Goal: Find contact information: Find contact information

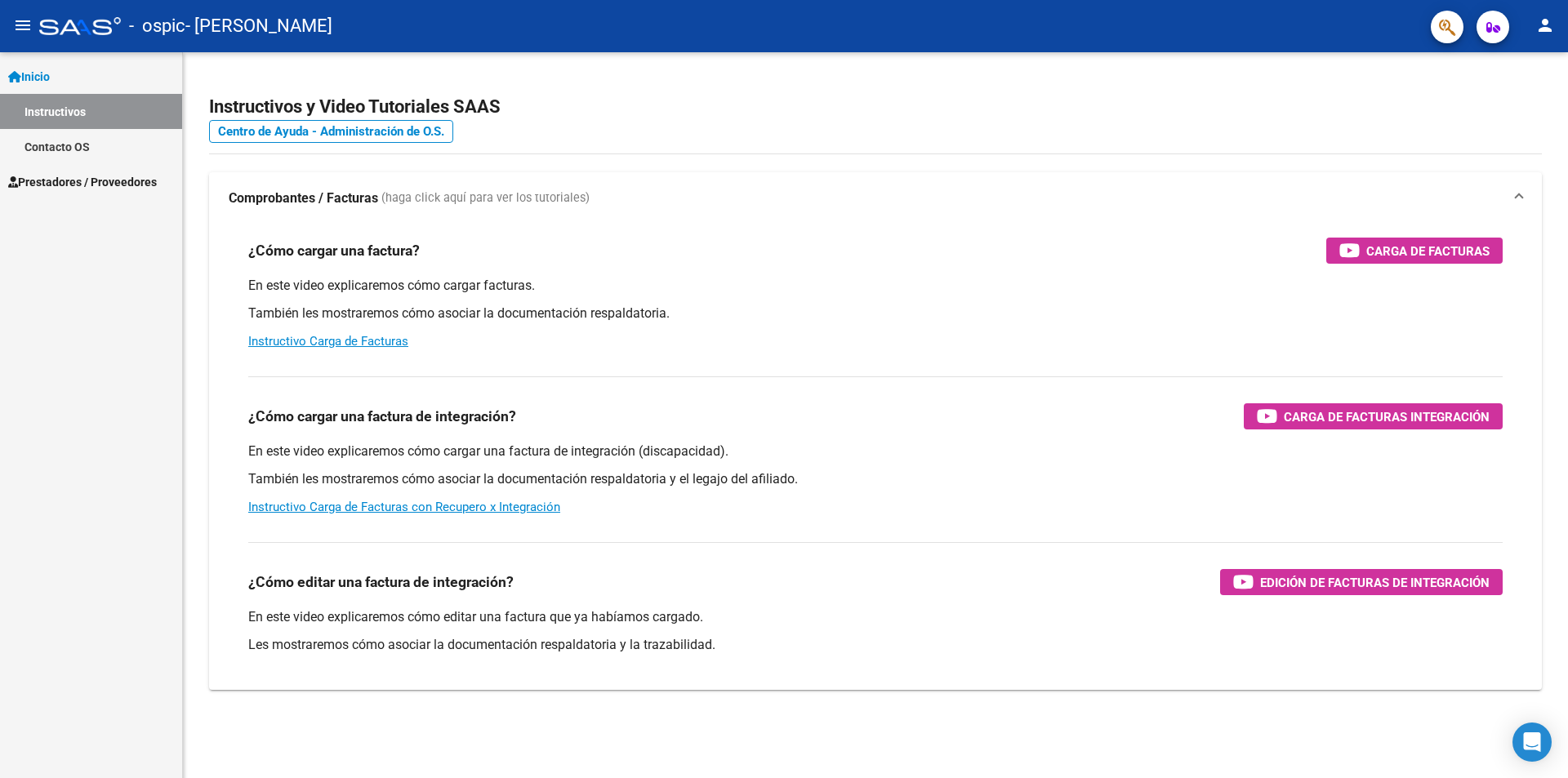
click at [134, 152] on link "Contacto OS" at bounding box center [91, 147] width 183 height 35
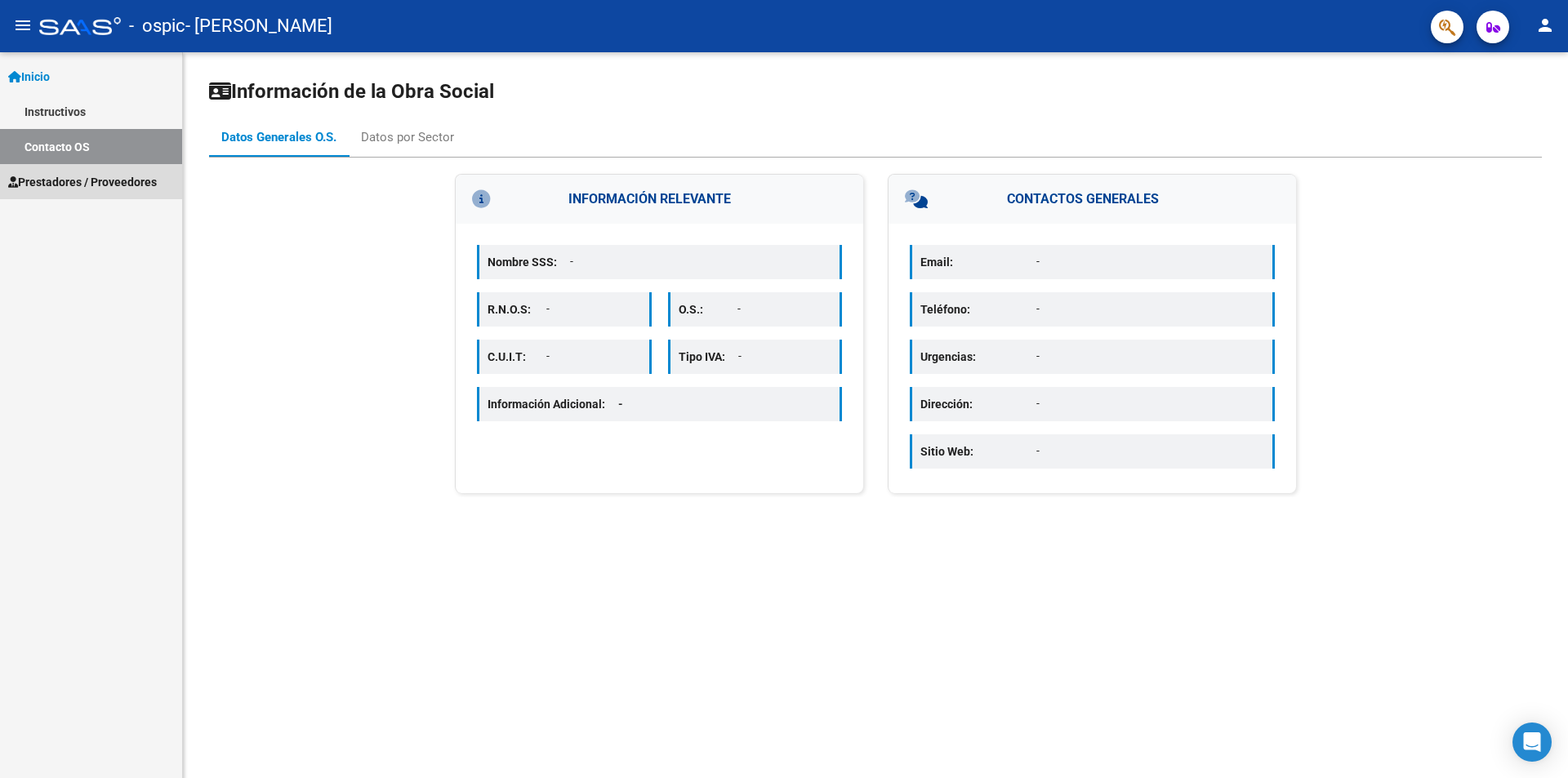
click at [130, 180] on span "Prestadores / Proveedores" at bounding box center [82, 182] width 149 height 18
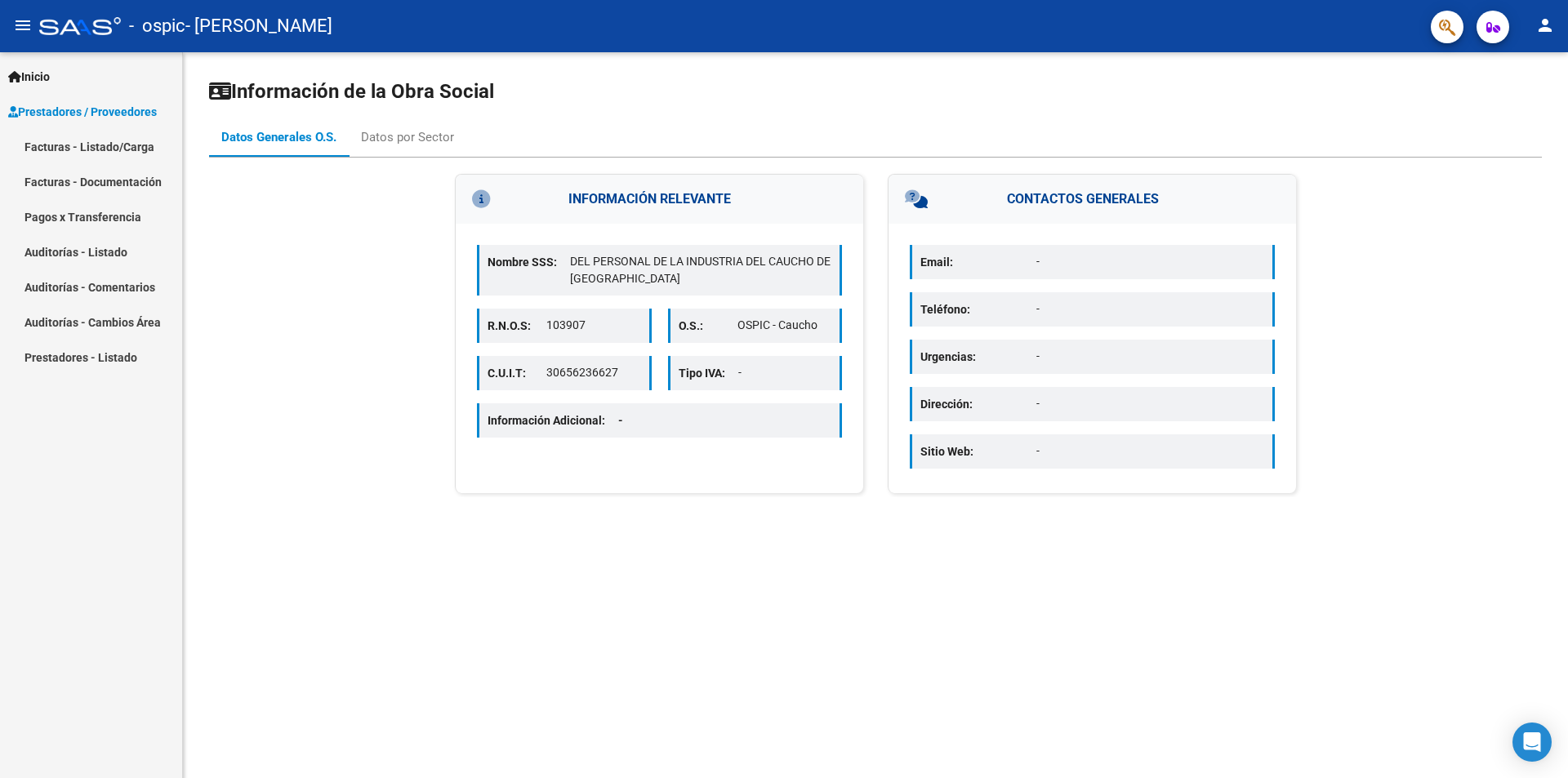
click at [1554, 24] on mat-icon "person" at bounding box center [1546, 26] width 20 height 20
click at [1460, 280] on div at bounding box center [784, 389] width 1568 height 778
click at [1146, 270] on p "-" at bounding box center [1150, 261] width 228 height 17
click at [1550, 20] on mat-icon "person" at bounding box center [1546, 26] width 20 height 20
click at [1542, 55] on button "person Mi Perfil" at bounding box center [1512, 68] width 100 height 39
